Goal: Task Accomplishment & Management: Use online tool/utility

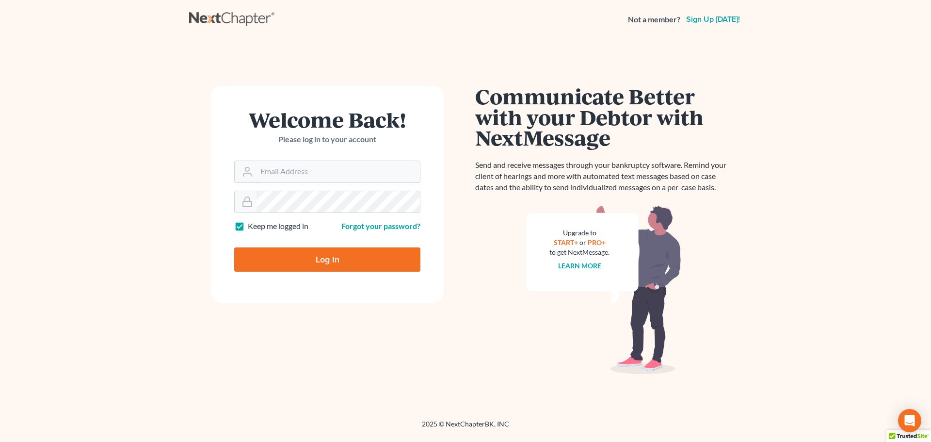
type input "[EMAIL_ADDRESS][DOMAIN_NAME]"
click at [330, 262] on input "Log In" at bounding box center [327, 259] width 186 height 24
type input "Thinking..."
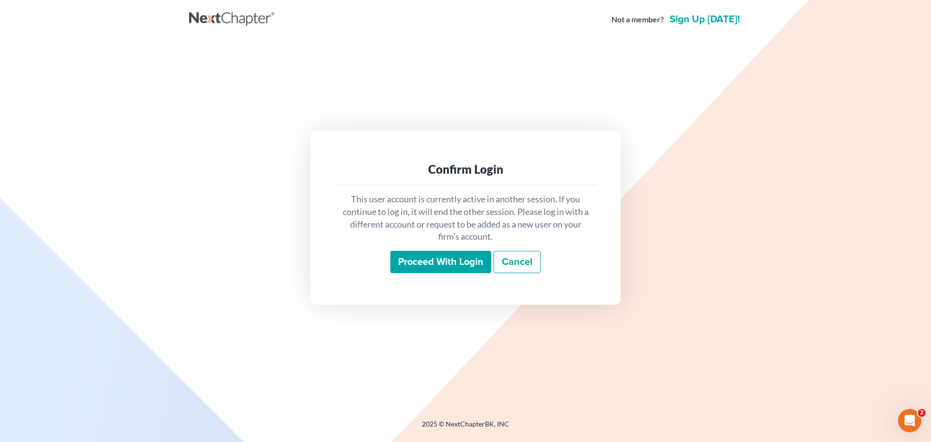
click at [429, 258] on input "Proceed with login" at bounding box center [440, 262] width 101 height 22
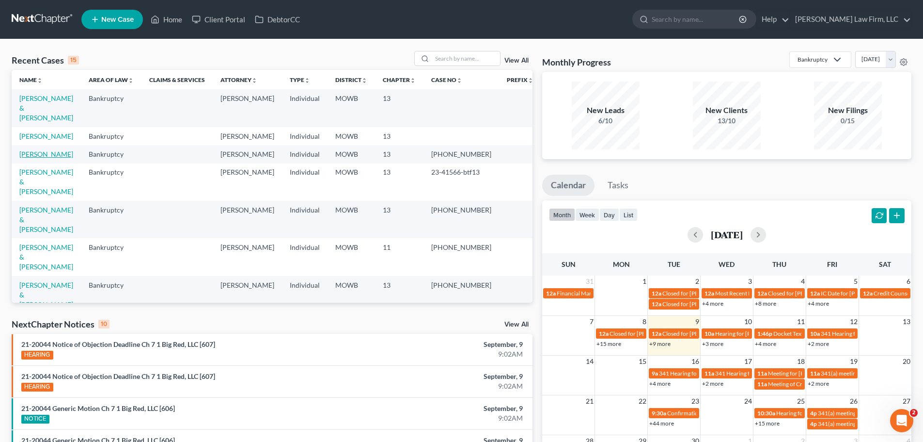
click at [37, 150] on link "West, Clara" at bounding box center [46, 154] width 54 height 8
select select "2"
